Goal: Register for event/course

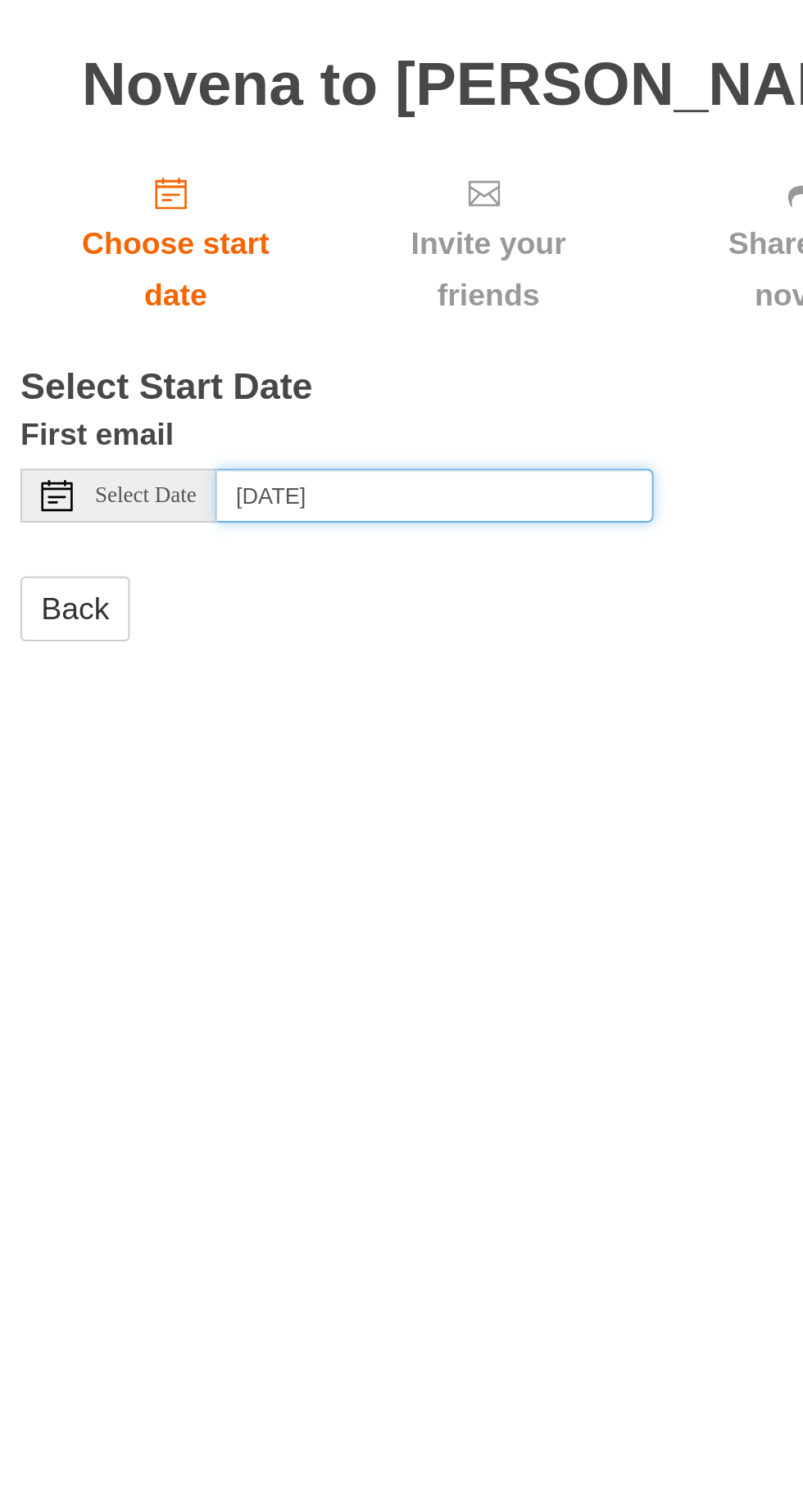
click at [447, 430] on input "Thursday, September 18th" at bounding box center [370, 444] width 226 height 28
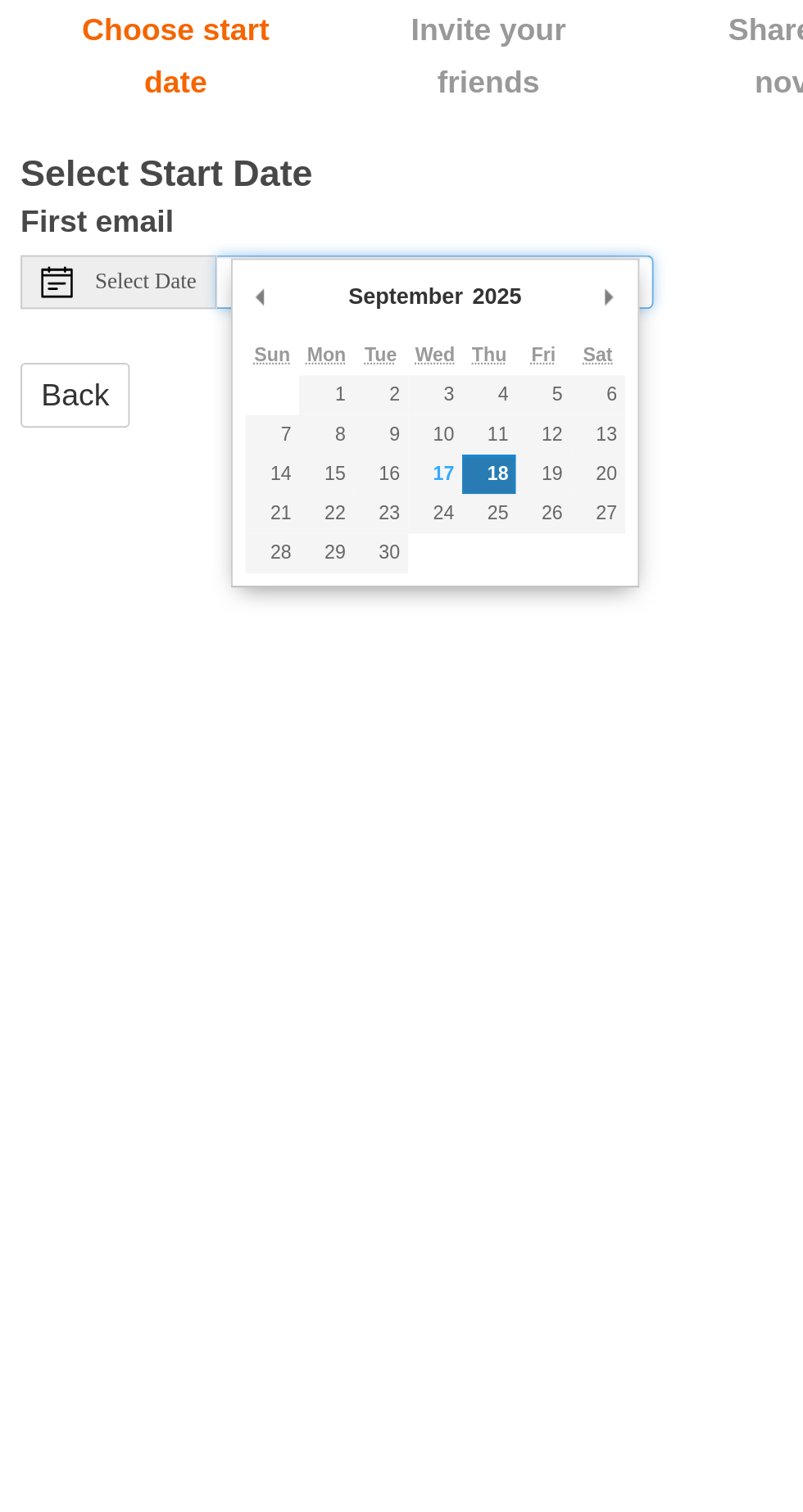
type input "Tuesday, September 23rd"
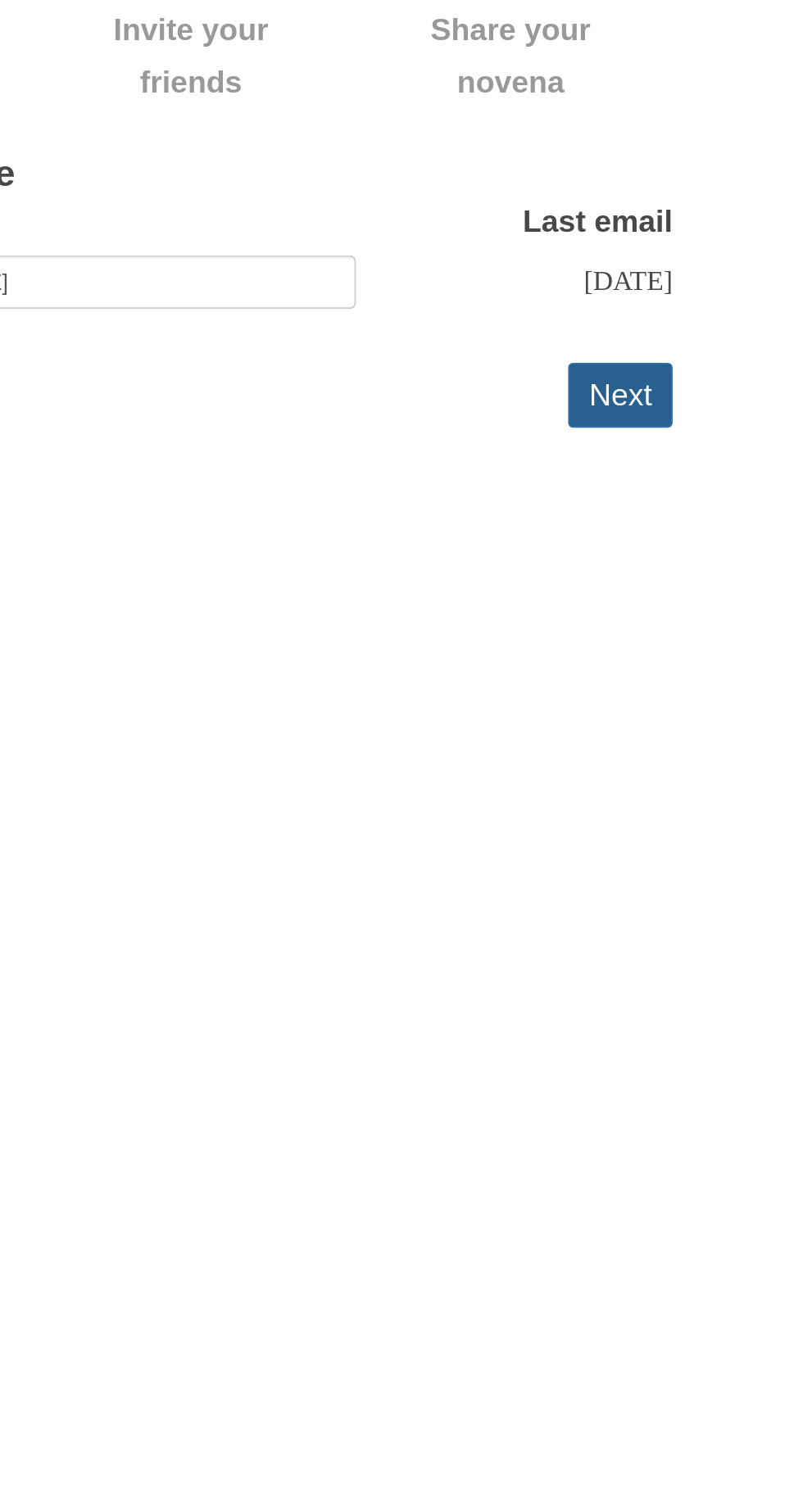
click at [636, 486] on button "Next" at bounding box center [620, 502] width 54 height 33
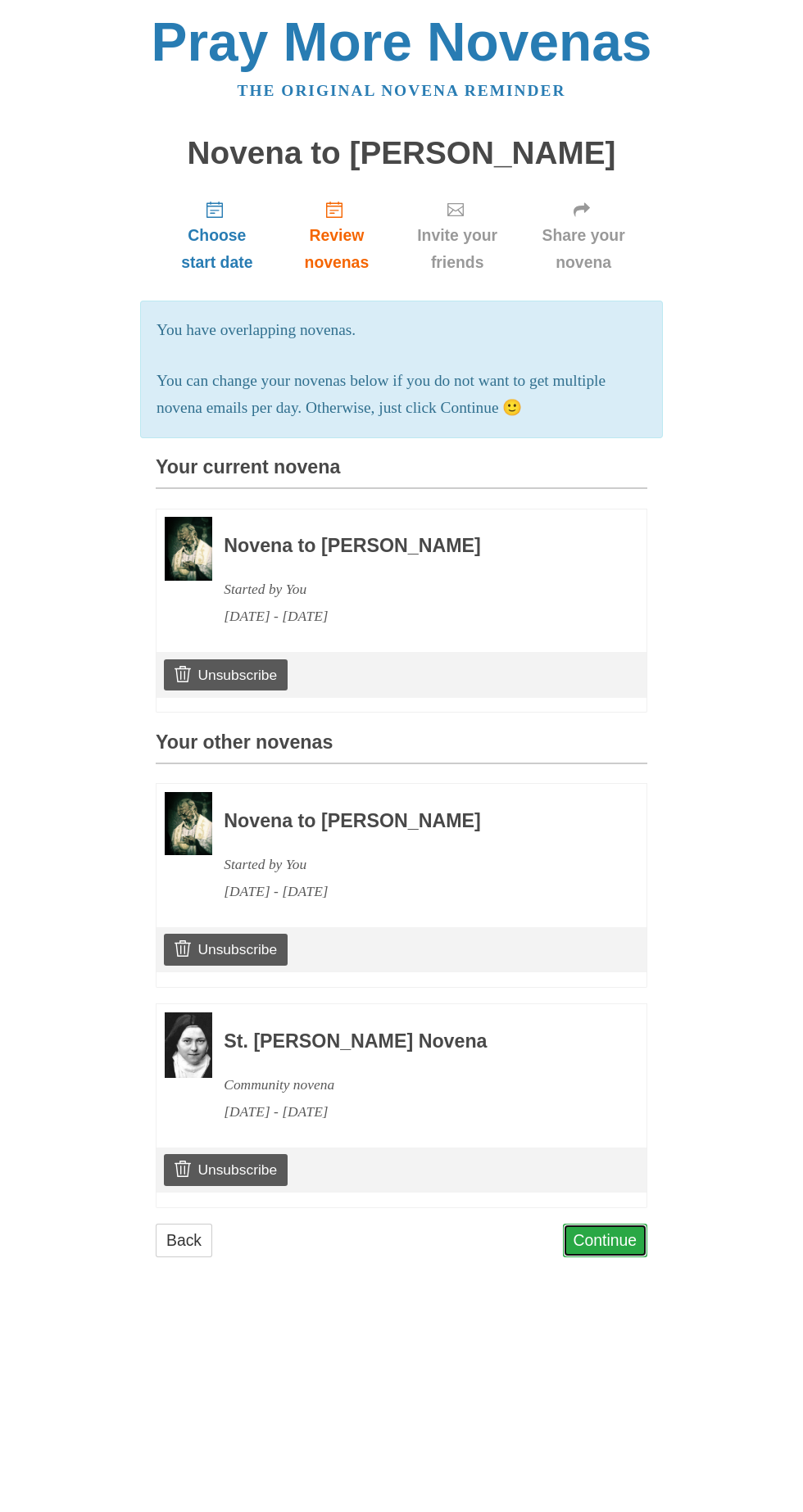
click at [629, 1257] on link "Continue" at bounding box center [606, 1240] width 86 height 33
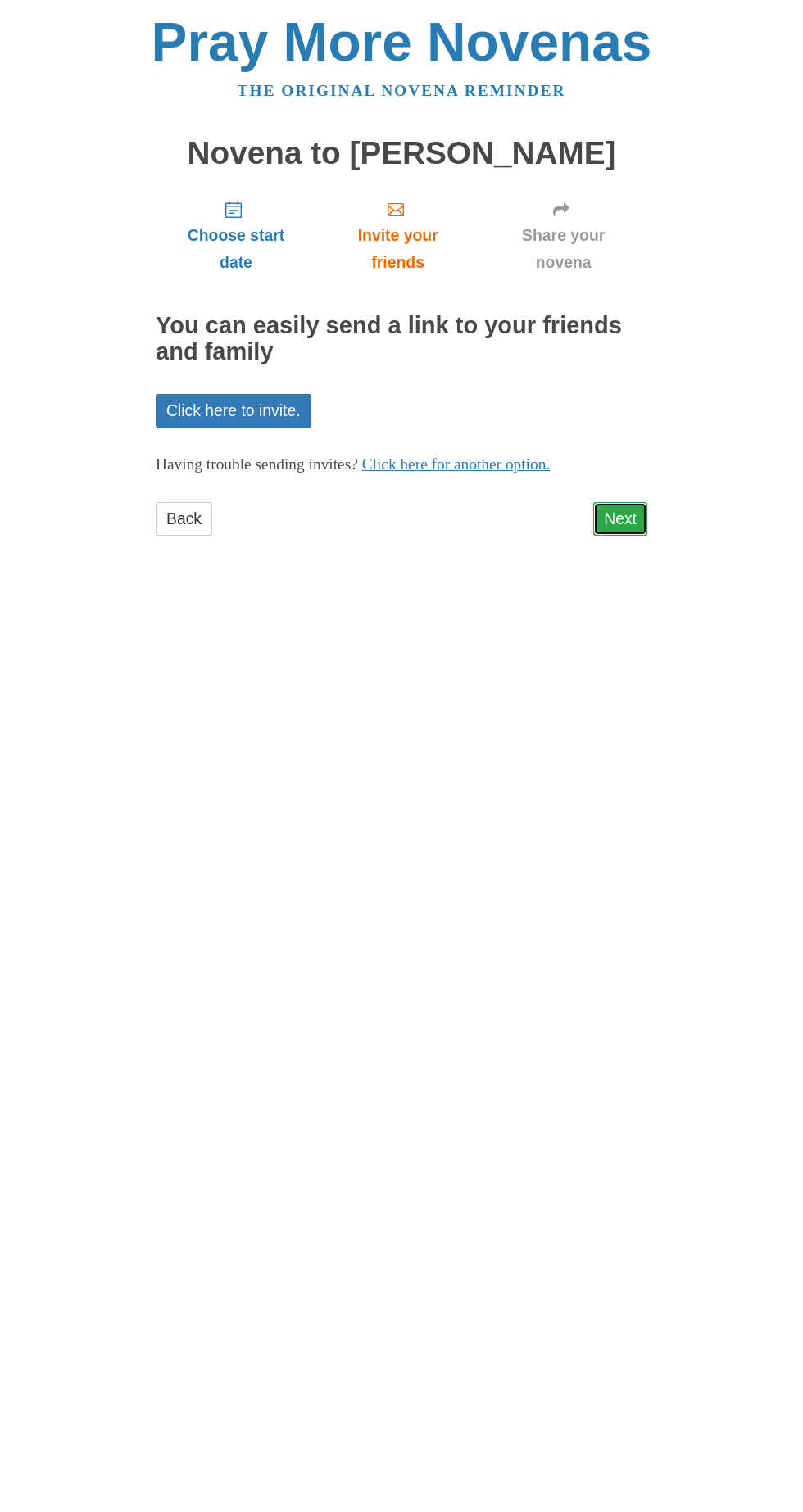
click at [618, 502] on link "Next" at bounding box center [620, 519] width 54 height 33
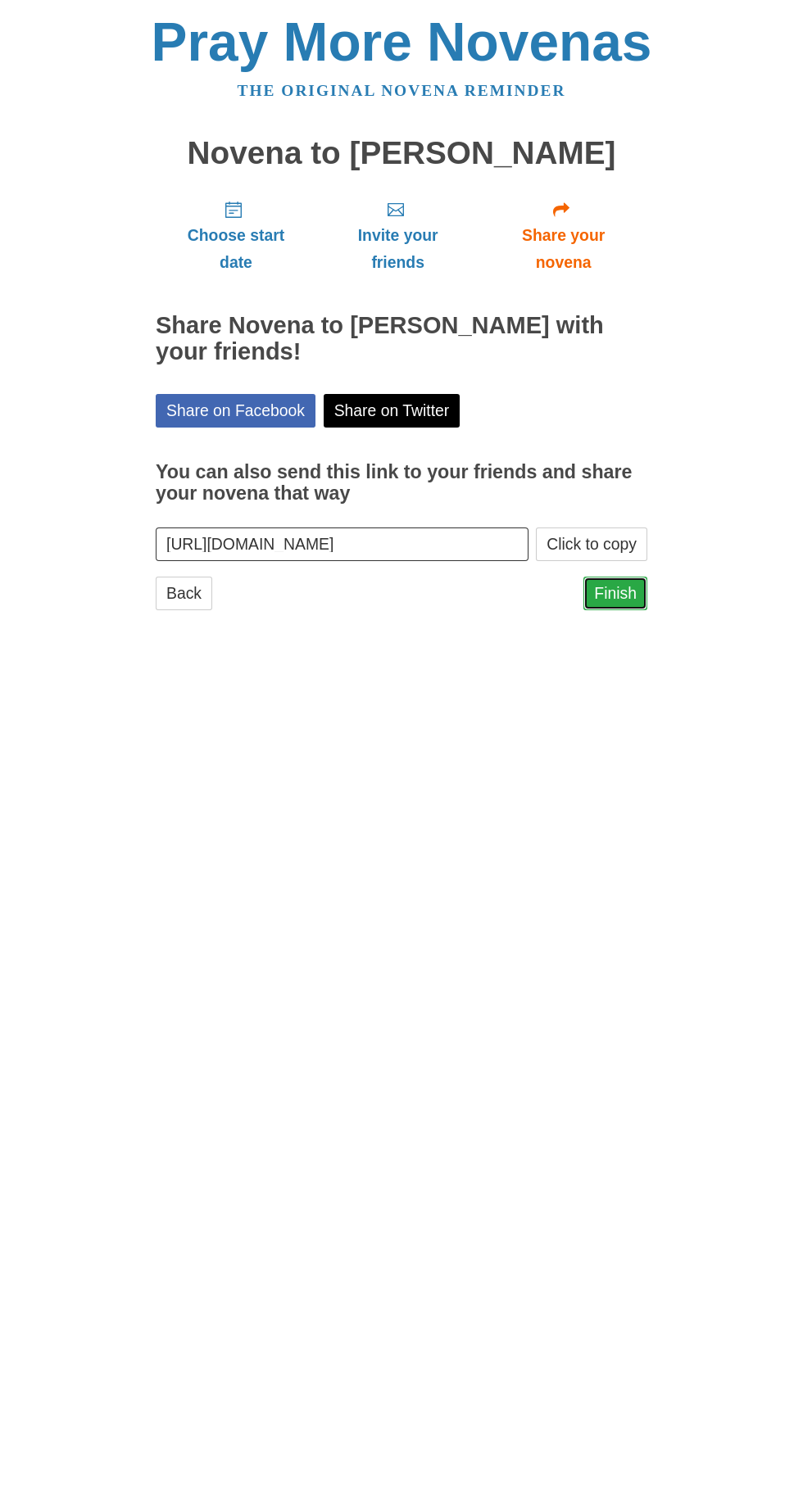
click at [621, 576] on link "Finish" at bounding box center [615, 593] width 64 height 33
